Goal: Information Seeking & Learning: Find specific fact

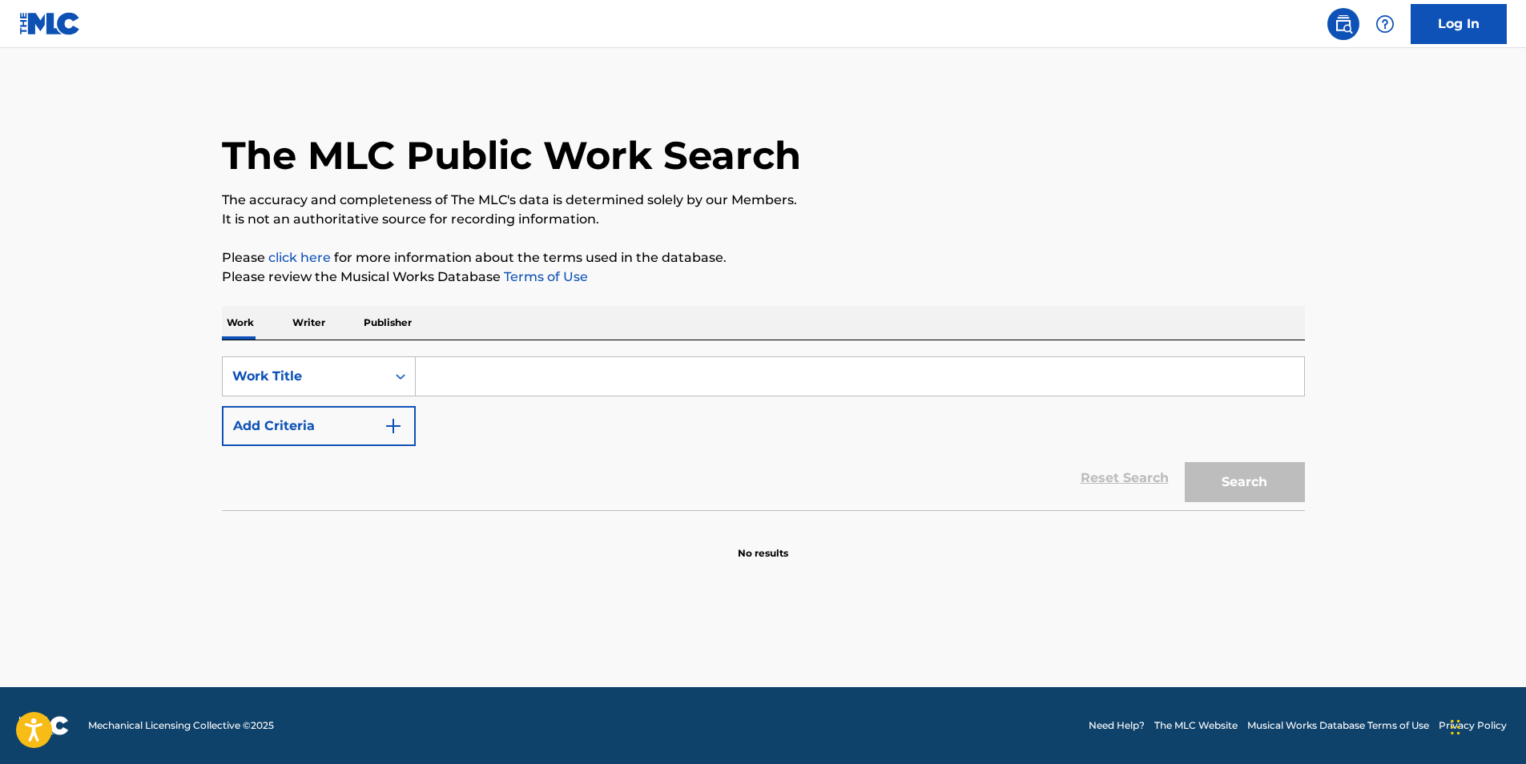
click at [437, 388] on input "Search Form" at bounding box center [860, 376] width 888 height 38
paste input "Problems"
type input "Problems"
click at [364, 446] on div "Reset Search Search" at bounding box center [763, 478] width 1083 height 64
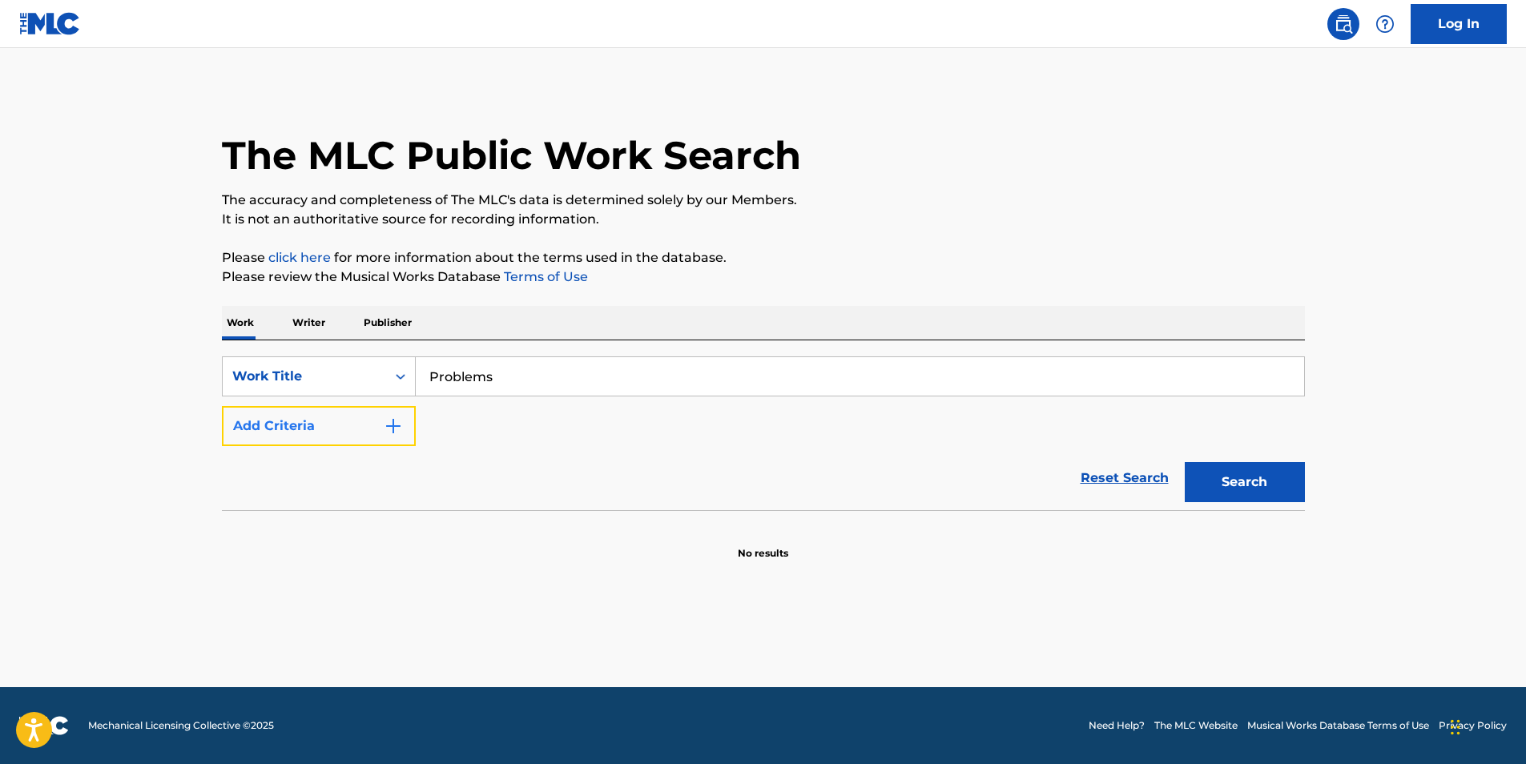
click at [369, 428] on button "Add Criteria" at bounding box center [319, 426] width 194 height 40
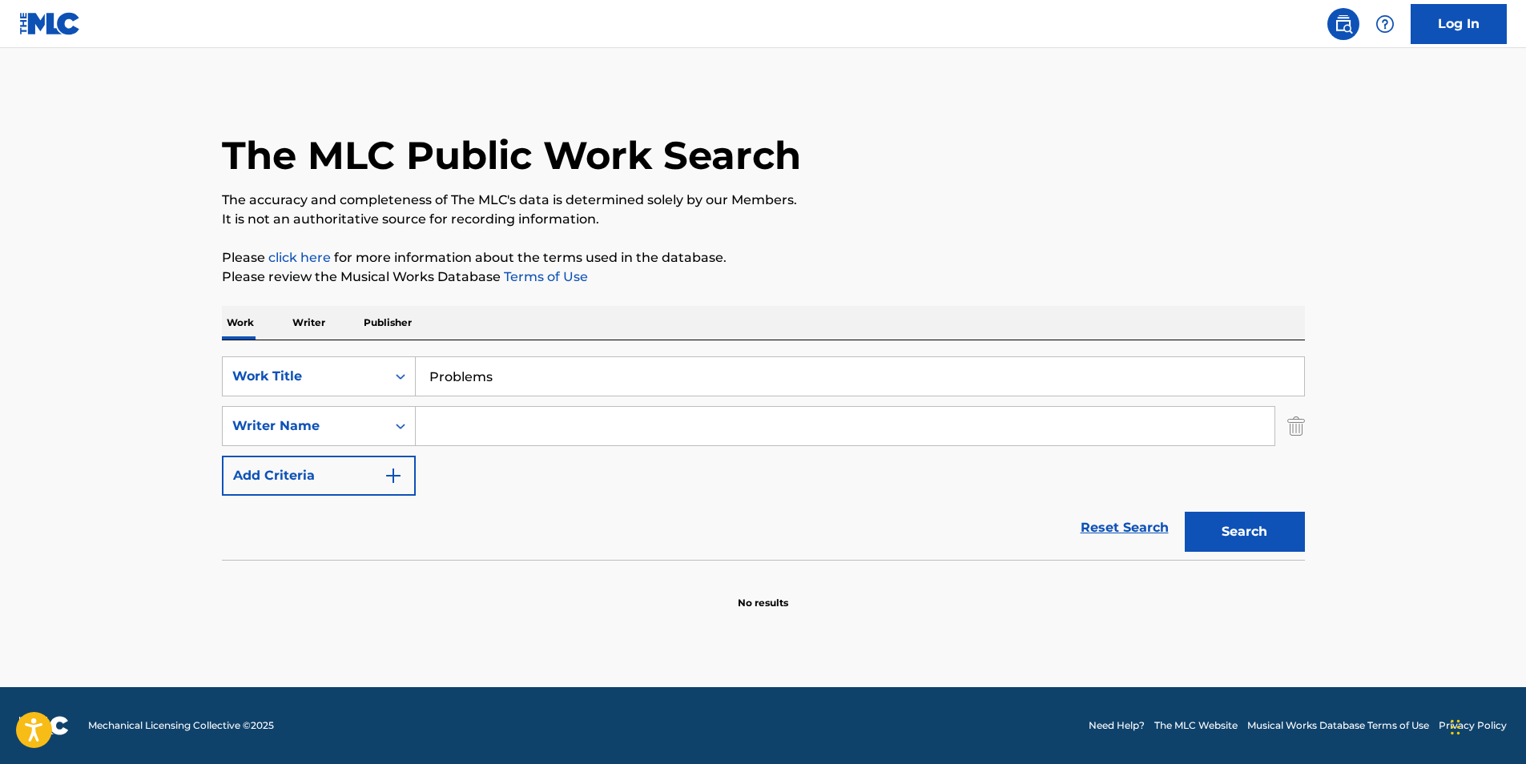
click at [536, 420] on input "Search Form" at bounding box center [845, 426] width 859 height 38
paste input "[PERSON_NAME]"
click at [433, 435] on input "[PERSON_NAME]" at bounding box center [845, 426] width 859 height 38
type input "Dread"
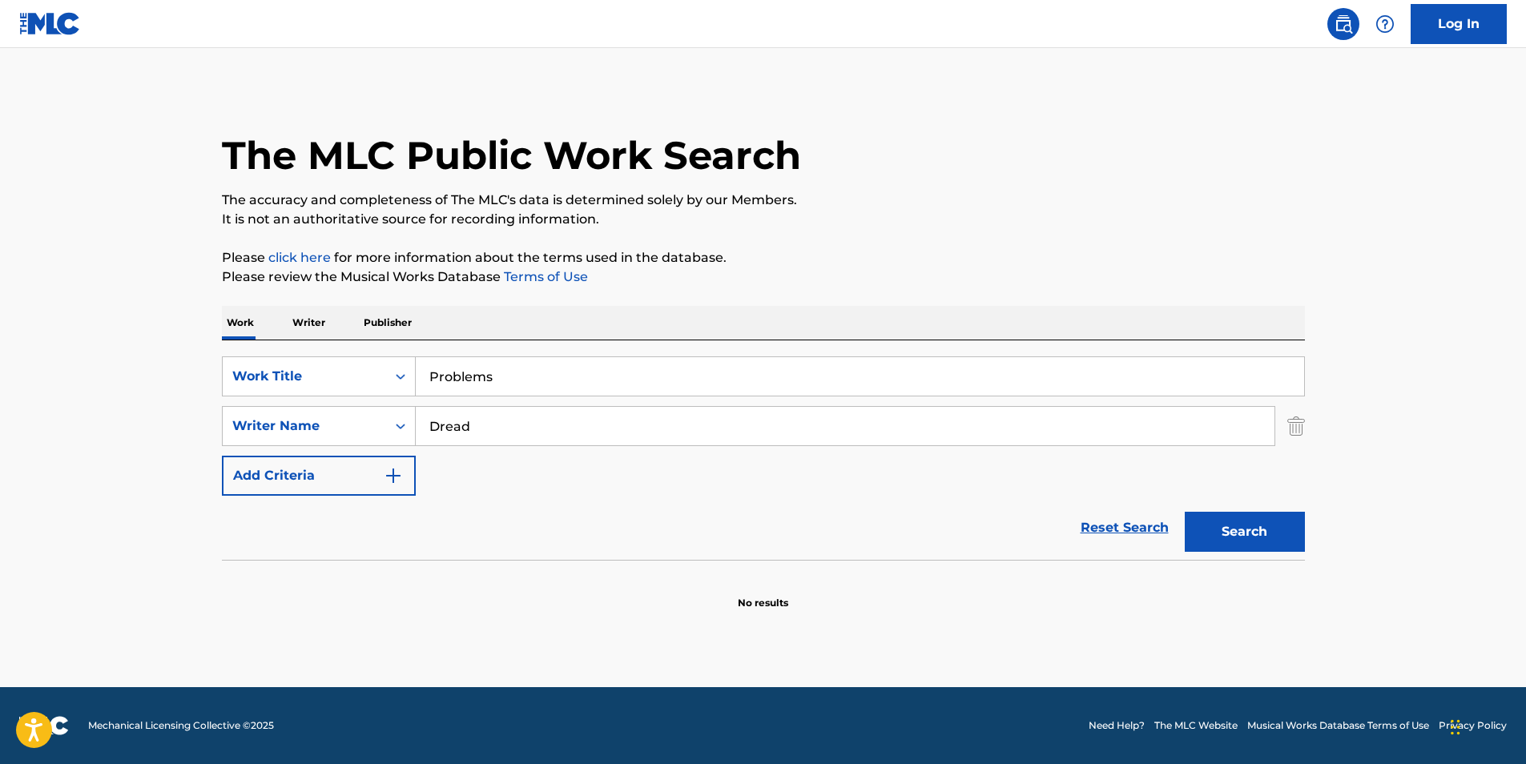
click at [1185, 512] on button "Search" at bounding box center [1245, 532] width 120 height 40
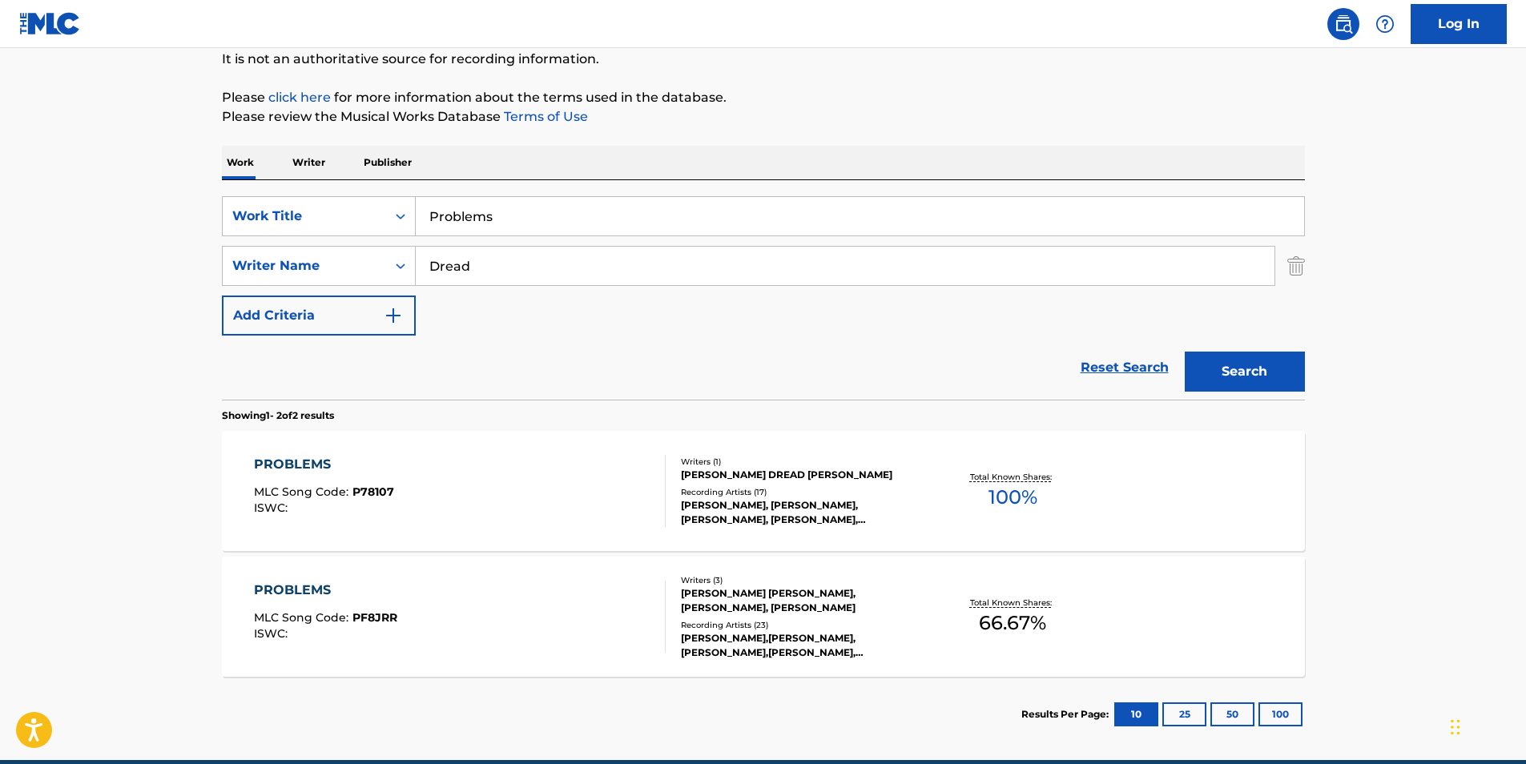
scroll to position [233, 0]
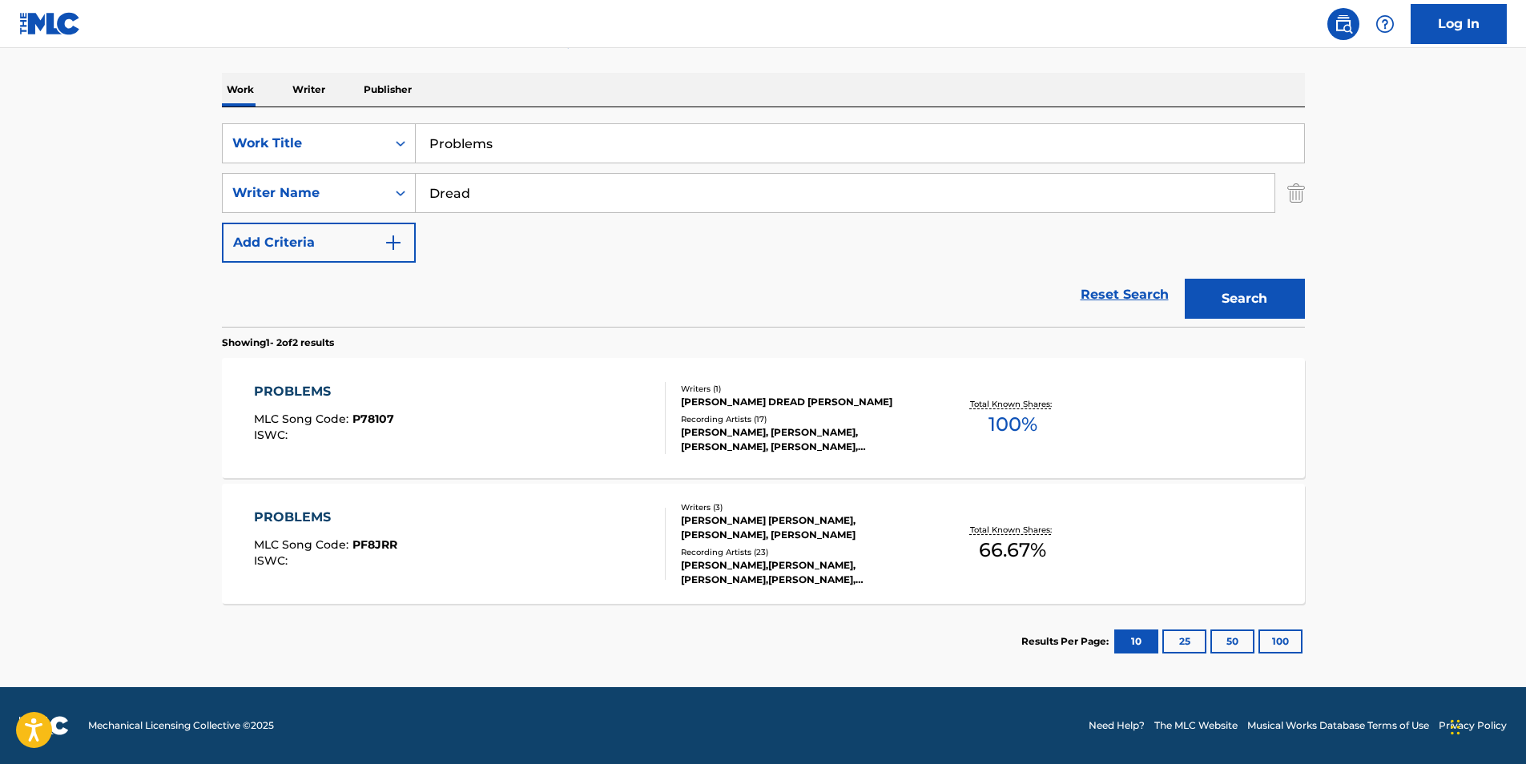
click at [358, 450] on div "PROBLEMS MLC Song Code : P78107 ISWC :" at bounding box center [324, 418] width 140 height 72
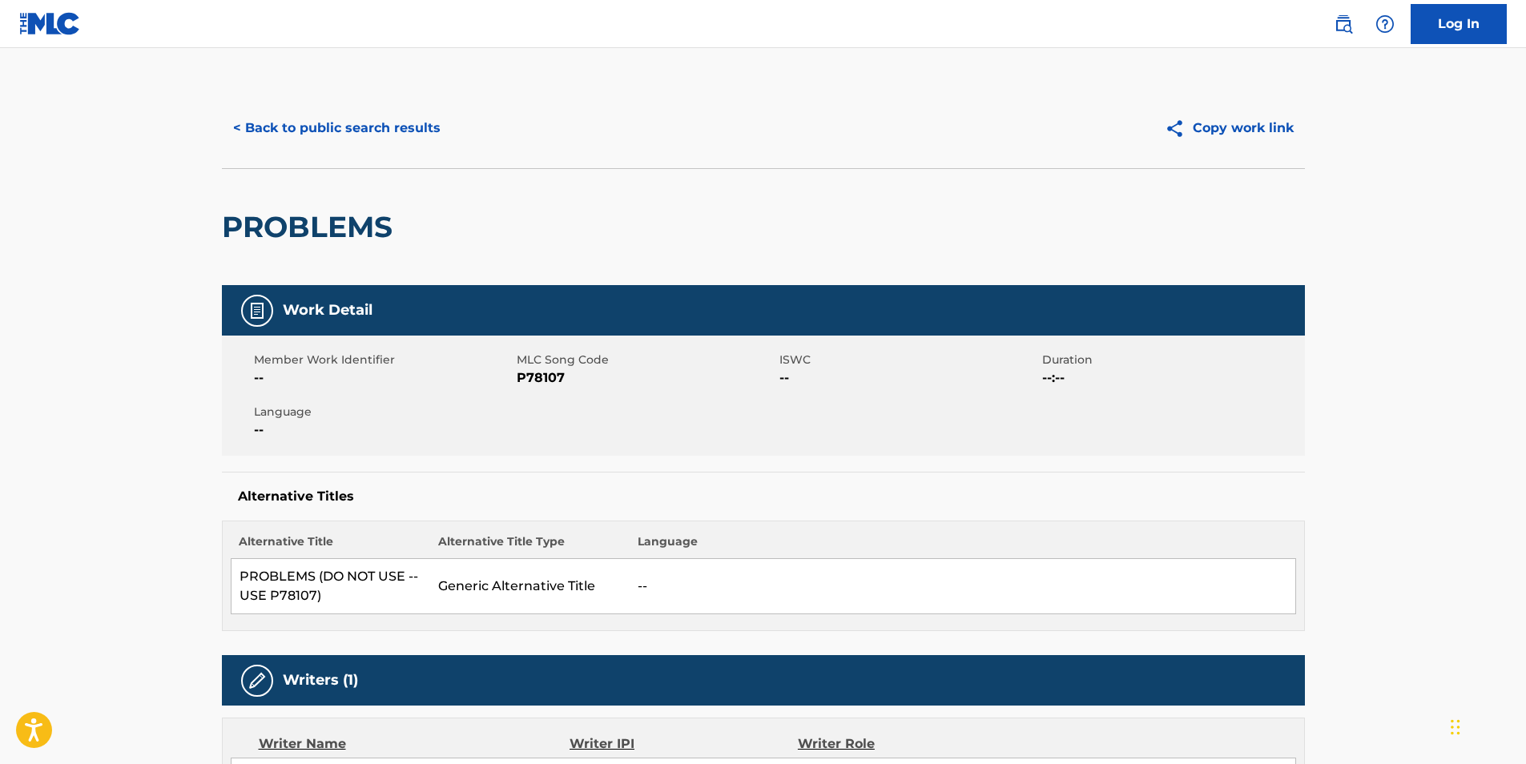
scroll to position [320, 0]
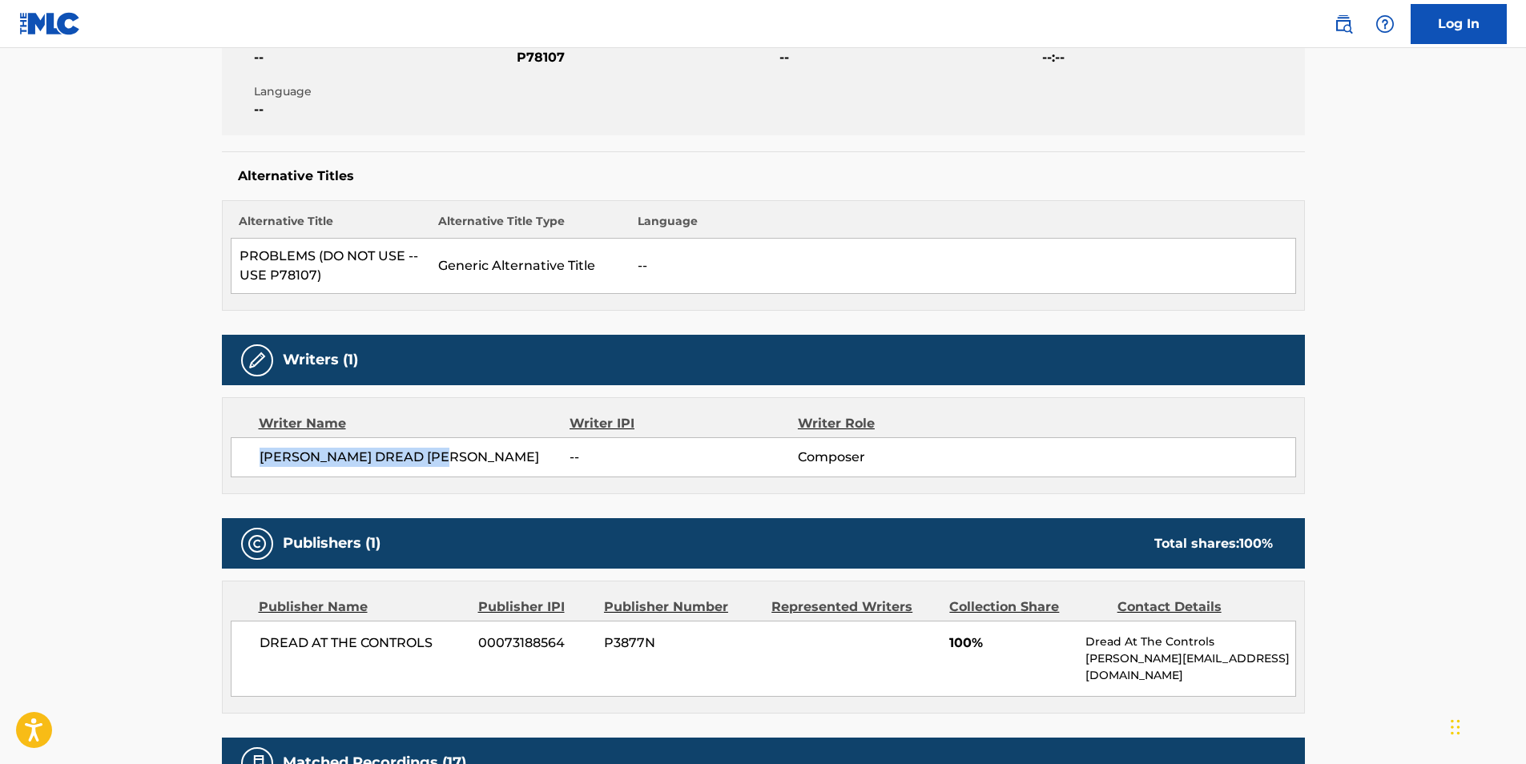
drag, startPoint x: 260, startPoint y: 460, endPoint x: 525, endPoint y: 460, distance: 265.1
click at [525, 460] on span "[PERSON_NAME] DREAD [PERSON_NAME]" at bounding box center [415, 457] width 311 height 19
copy span "[PERSON_NAME] DREAD [PERSON_NAME]"
